Goal: Task Accomplishment & Management: Manage account settings

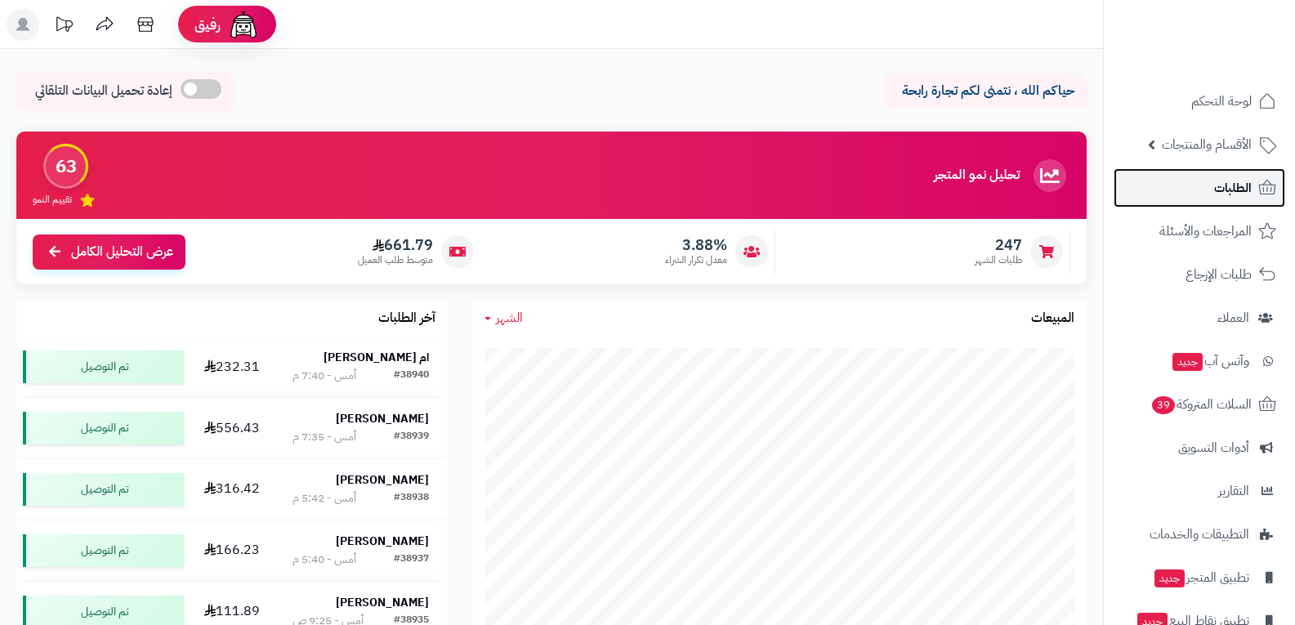
click at [1225, 193] on span "الطلبات" at bounding box center [1233, 187] width 38 height 23
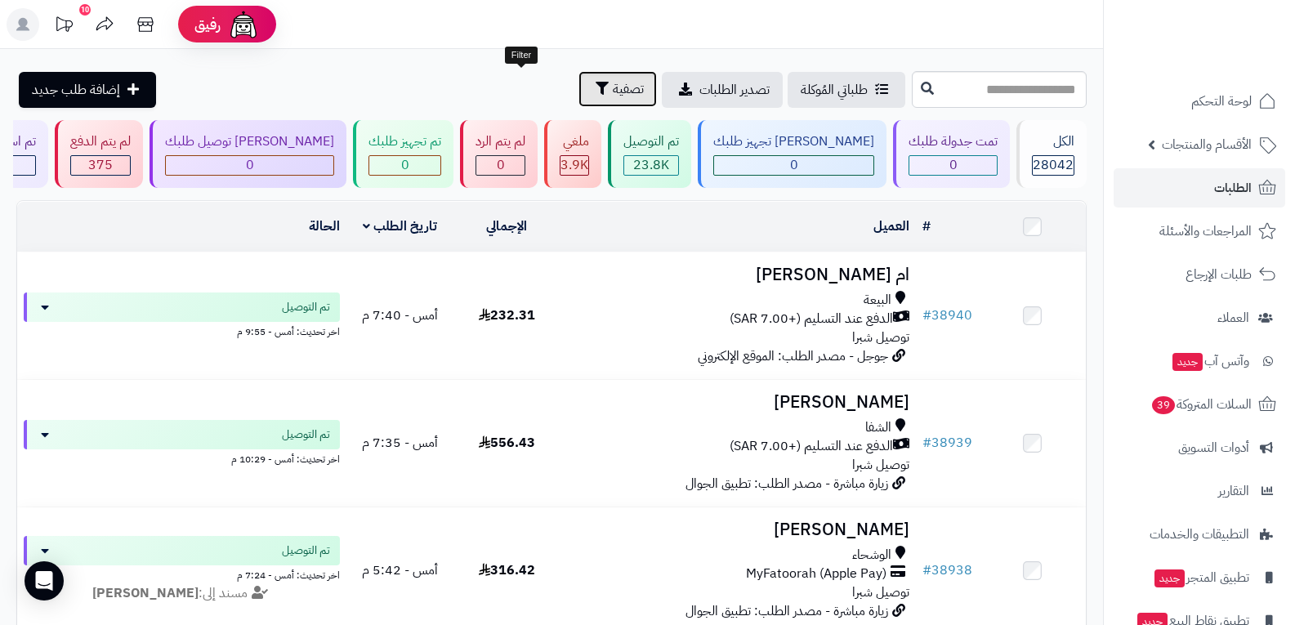
click at [613, 90] on span "تصفية" at bounding box center [628, 89] width 31 height 20
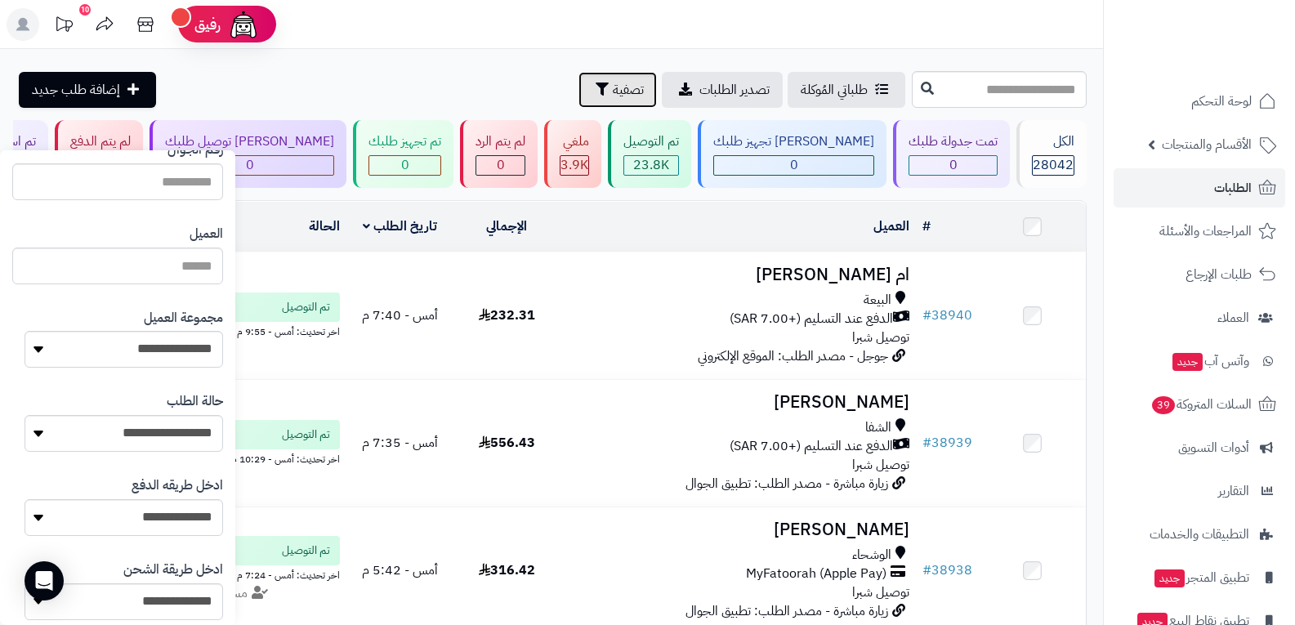
scroll to position [163, 0]
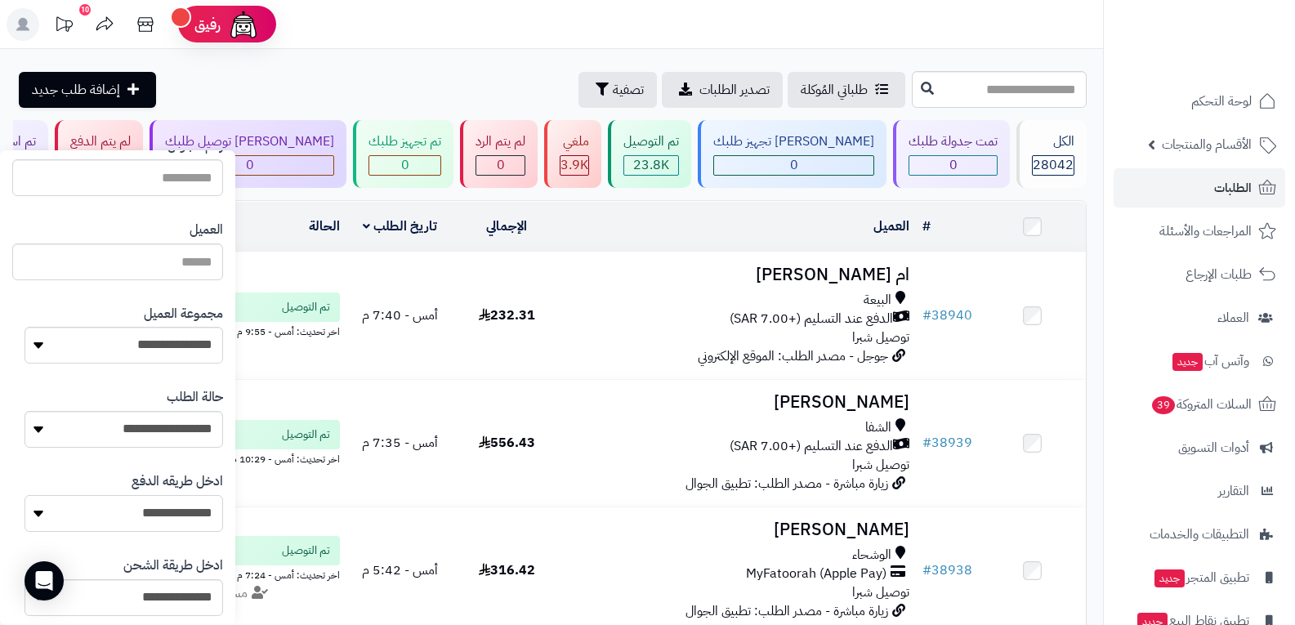
click at [176, 513] on select "**********" at bounding box center [124, 513] width 199 height 37
select select "**********"
click at [25, 495] on select "**********" at bounding box center [124, 513] width 199 height 37
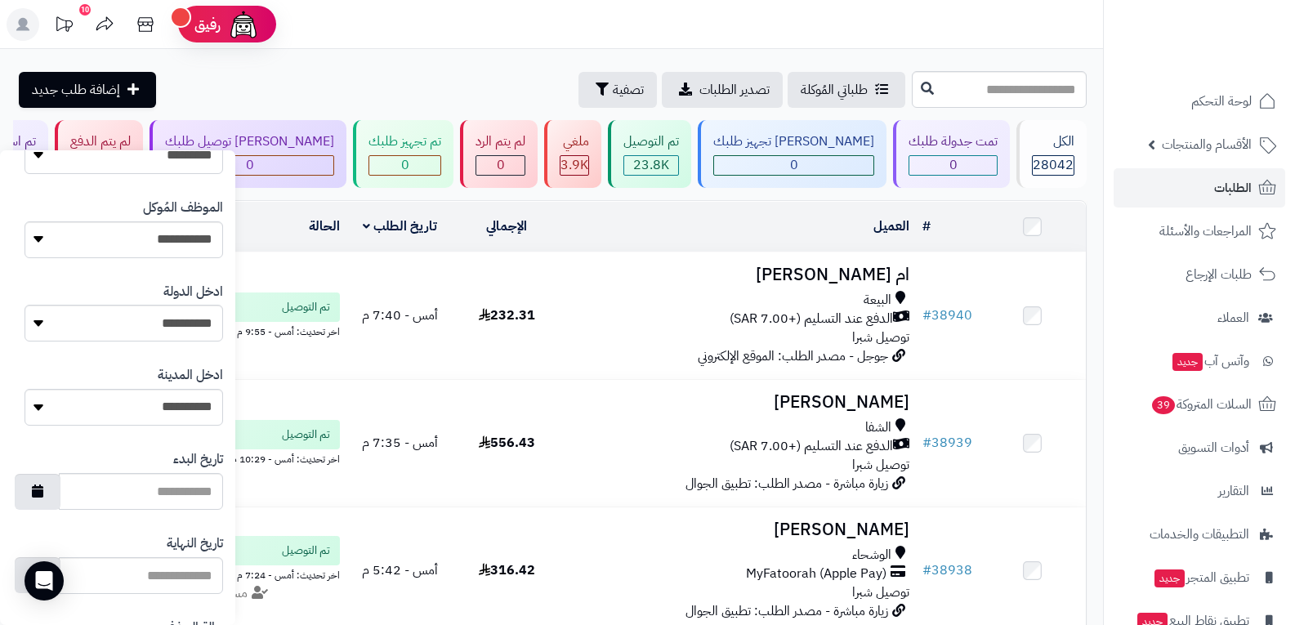
scroll to position [841, 0]
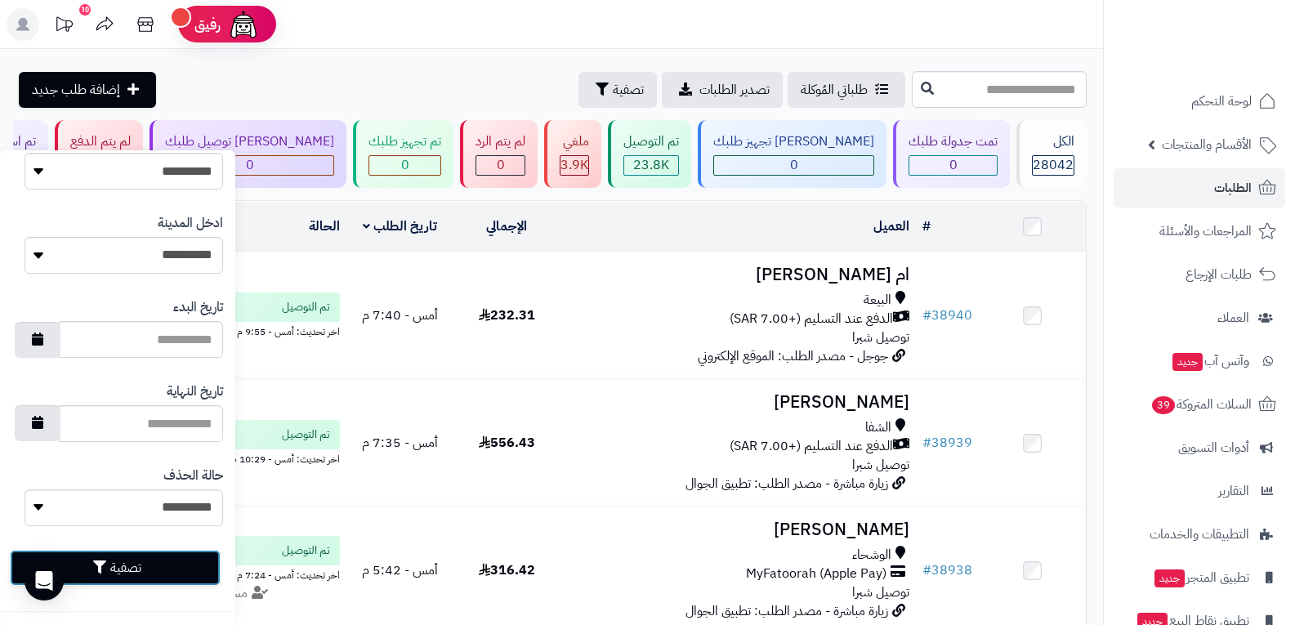
click at [176, 569] on button "تصفية" at bounding box center [115, 568] width 211 height 36
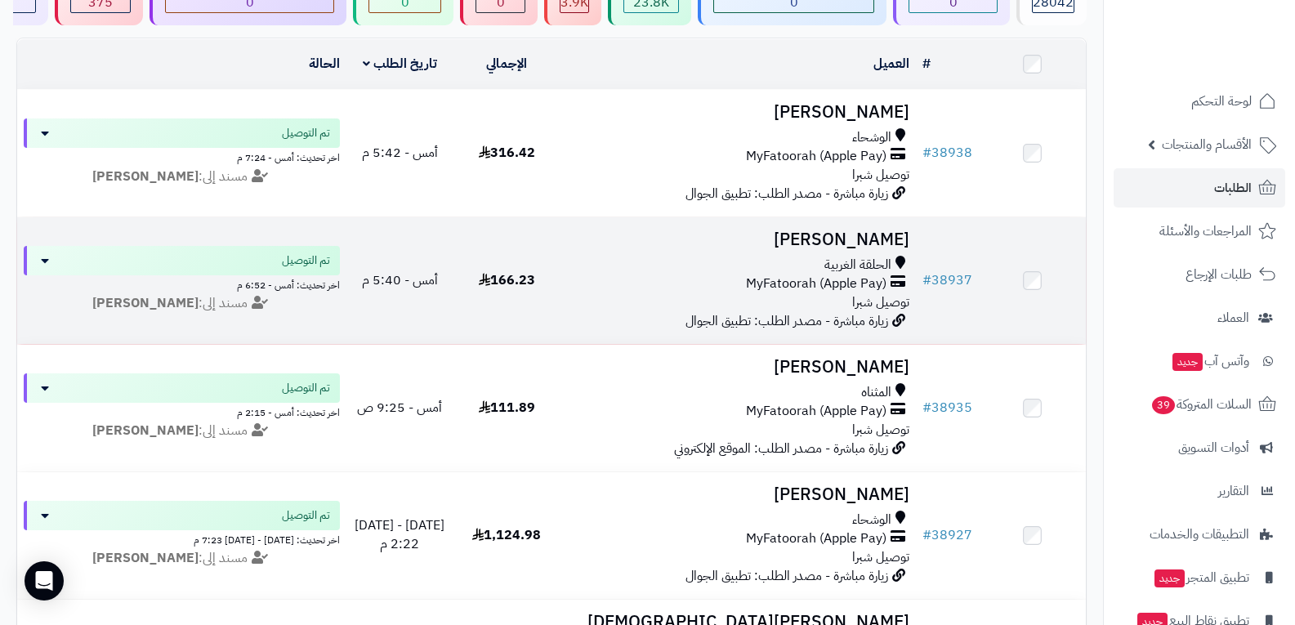
scroll to position [163, 0]
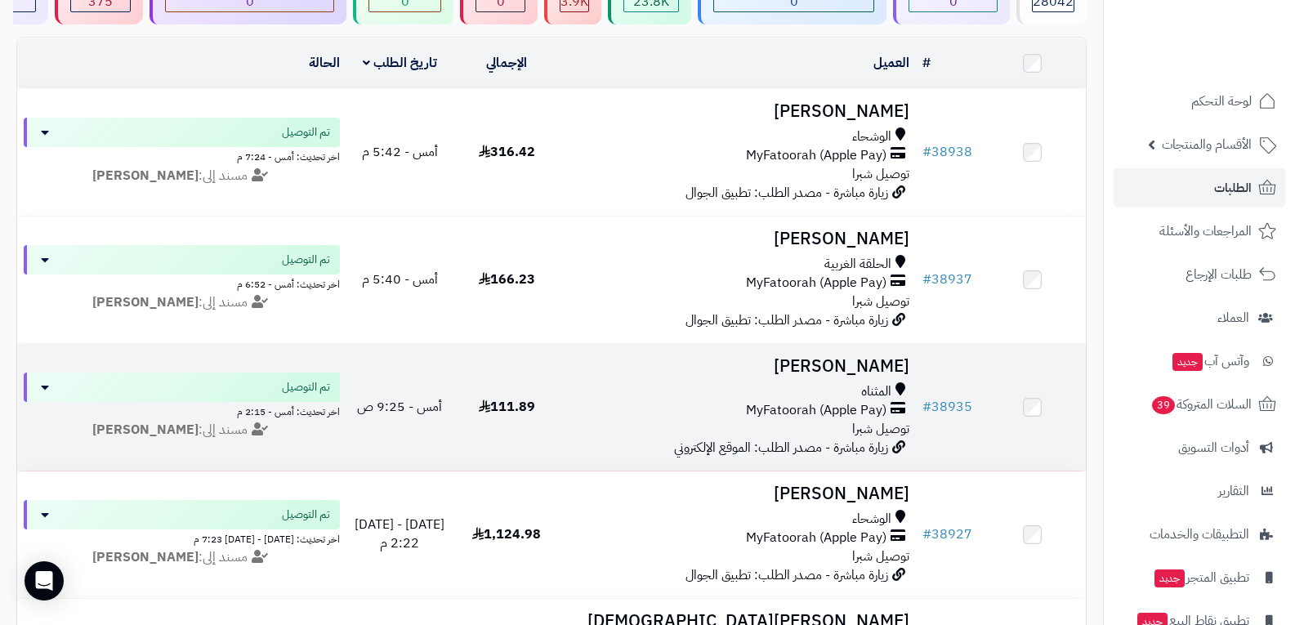
click at [855, 408] on span "MyFatoorah (Apple Pay)" at bounding box center [816, 410] width 141 height 19
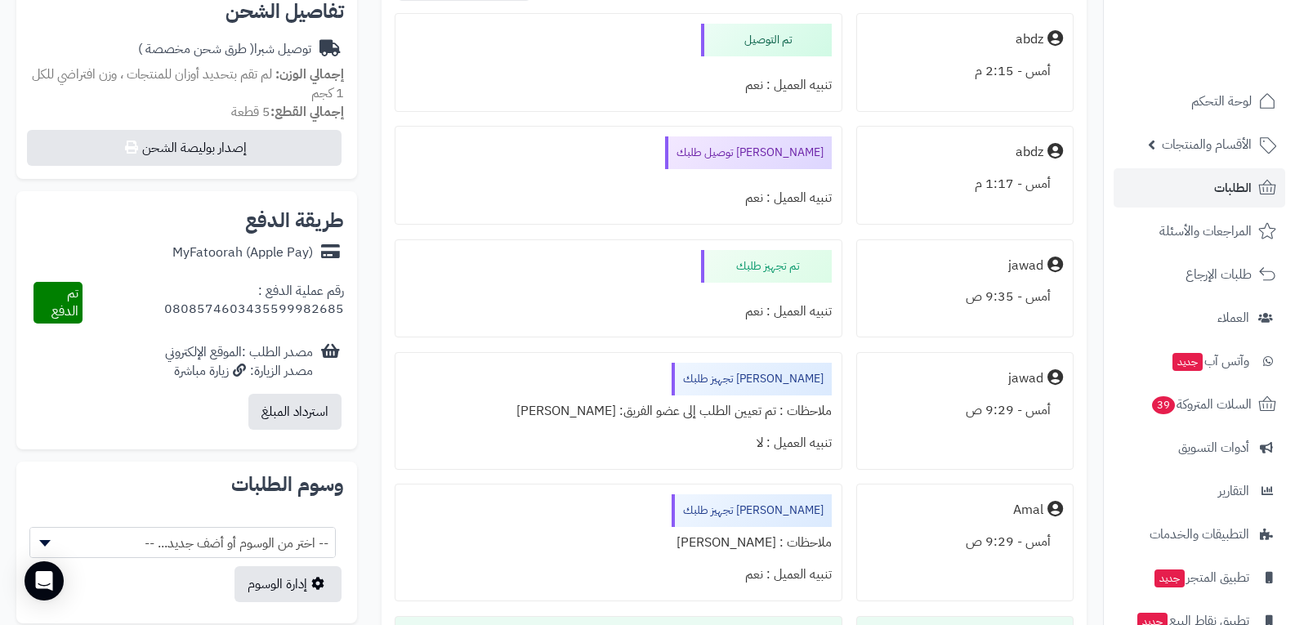
scroll to position [490, 0]
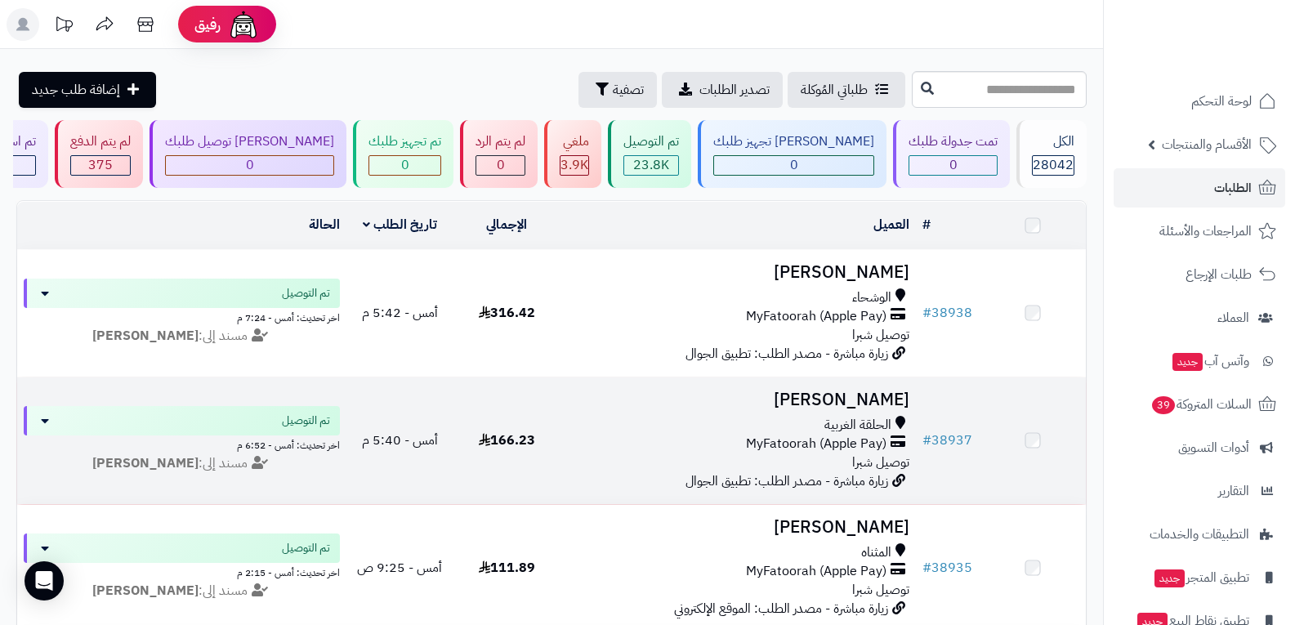
scroll to position [163, 0]
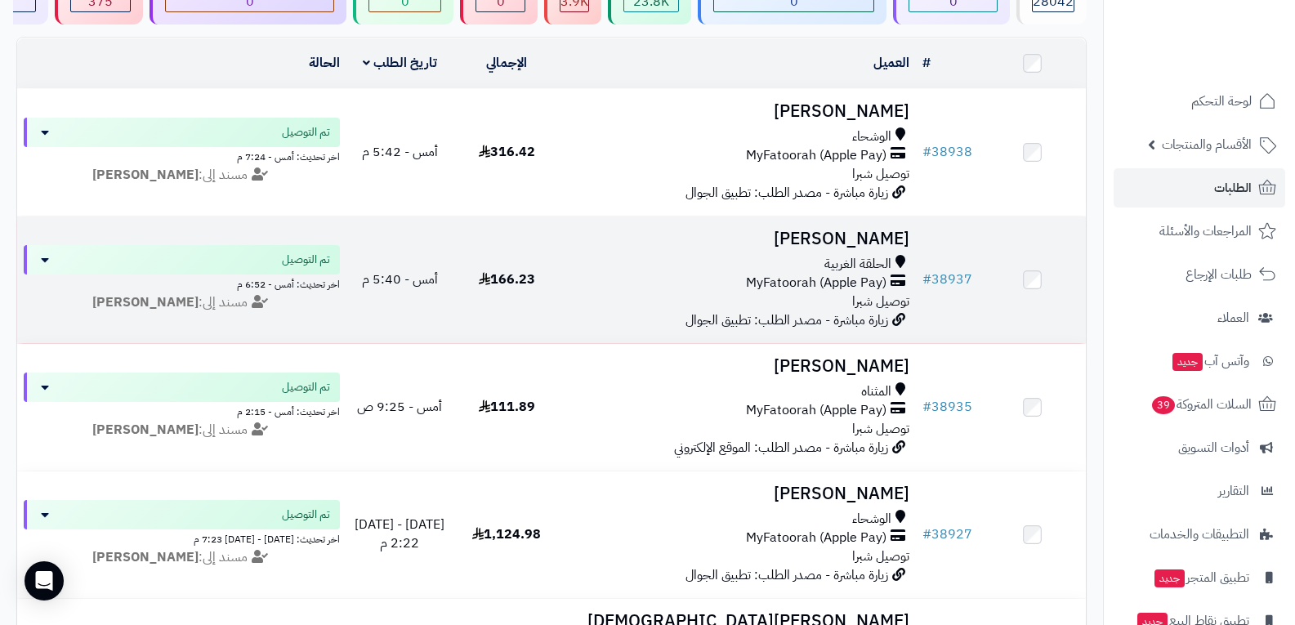
click at [483, 285] on span "166.23" at bounding box center [507, 280] width 56 height 20
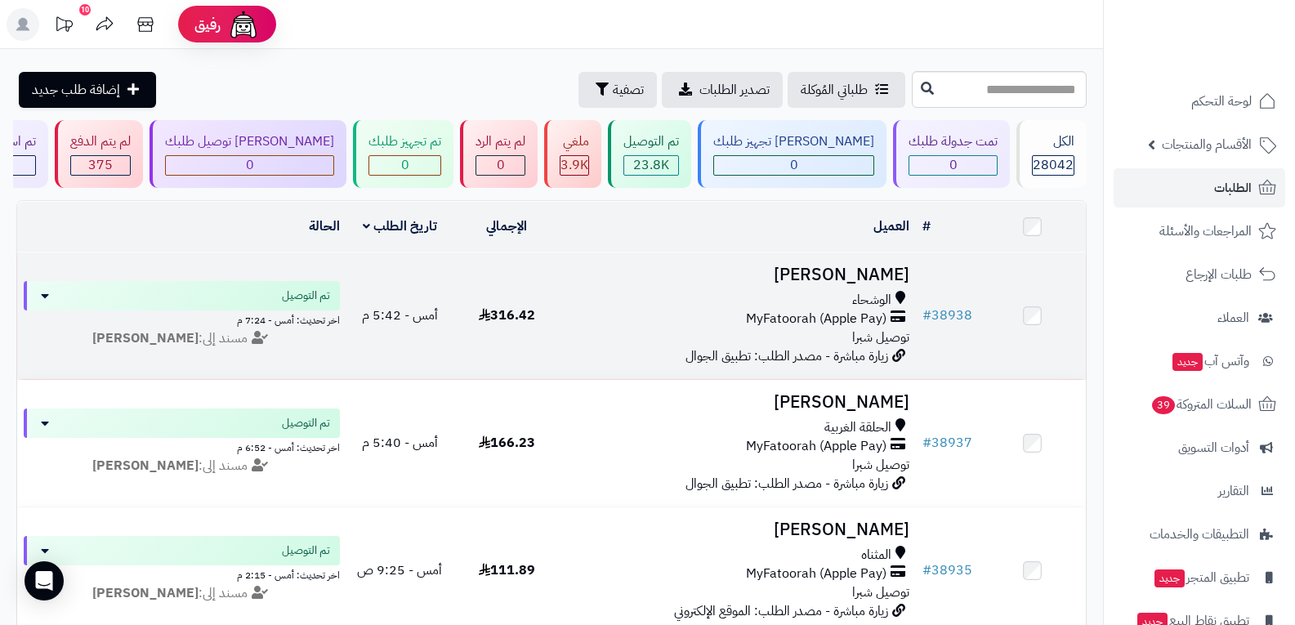
click at [848, 323] on span "MyFatoorah (Apple Pay)" at bounding box center [816, 319] width 141 height 19
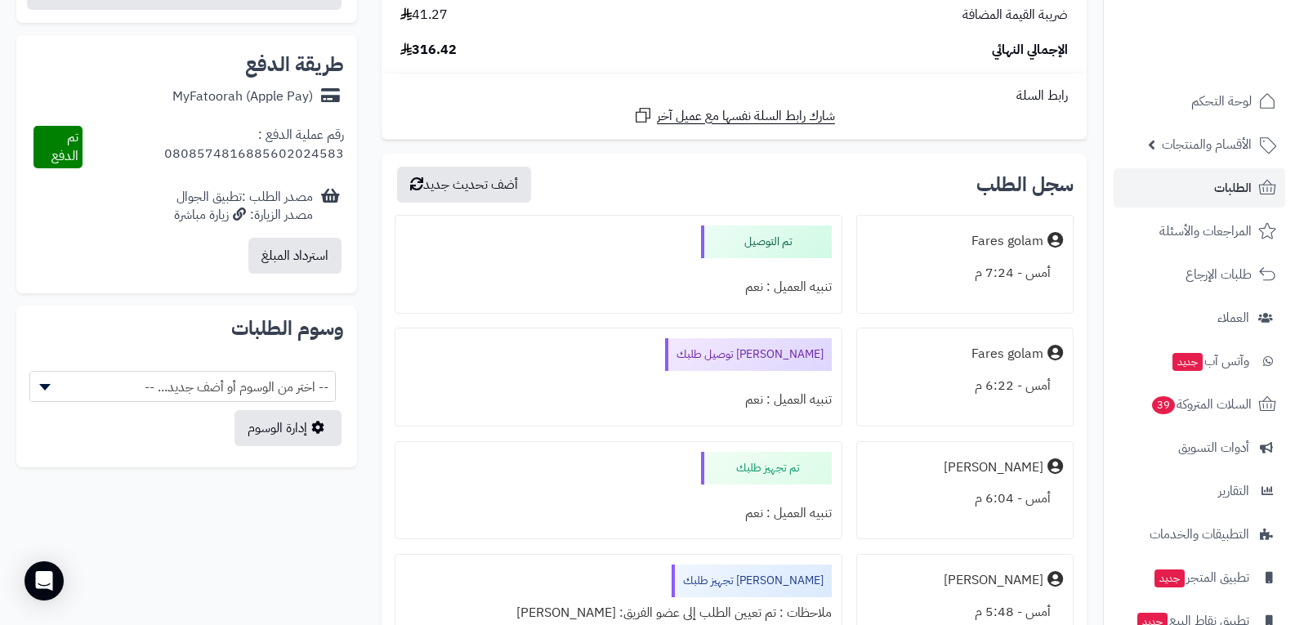
scroll to position [572, 0]
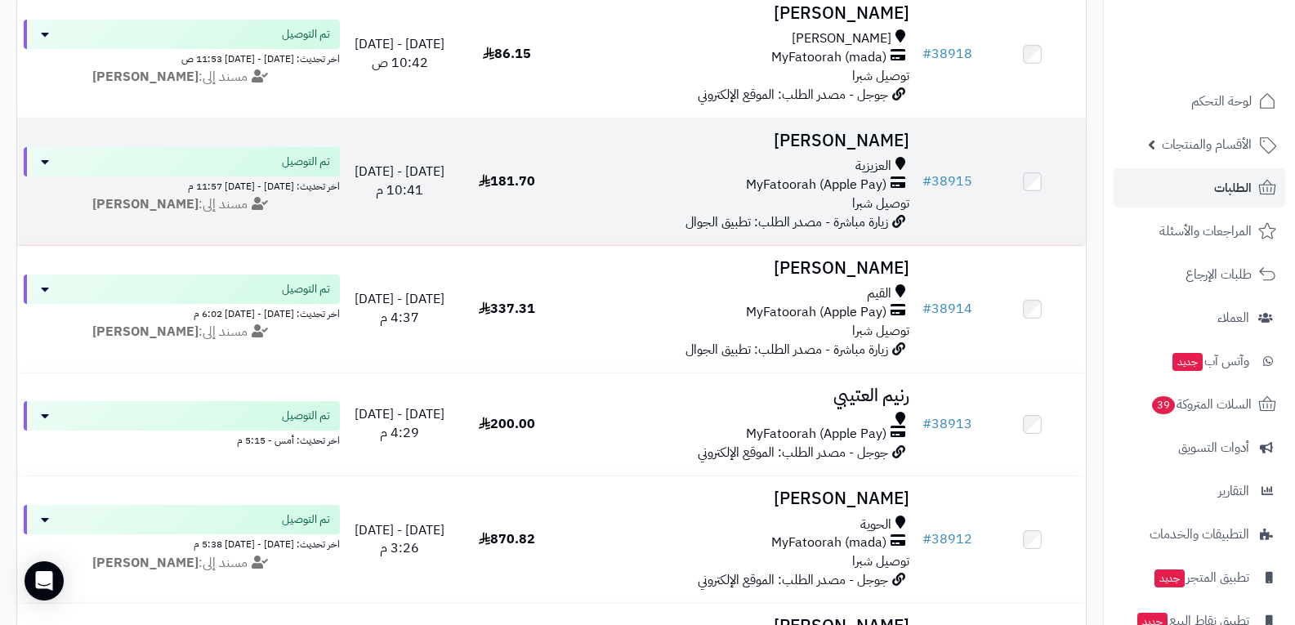
scroll to position [980, 0]
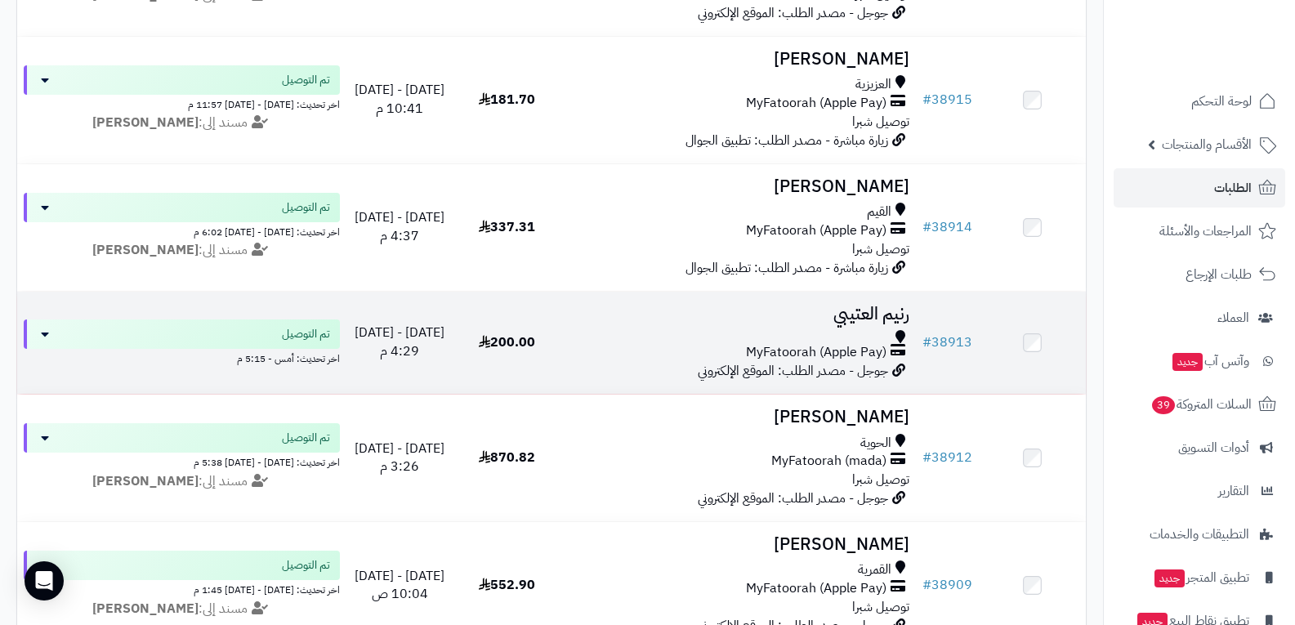
click at [813, 361] on span "جوجل - مصدر الطلب: الموقع الإلكتروني" at bounding box center [793, 371] width 190 height 20
click at [832, 346] on span "MyFatoorah (Apple Pay)" at bounding box center [816, 352] width 141 height 19
